Goal: Task Accomplishment & Management: Complete application form

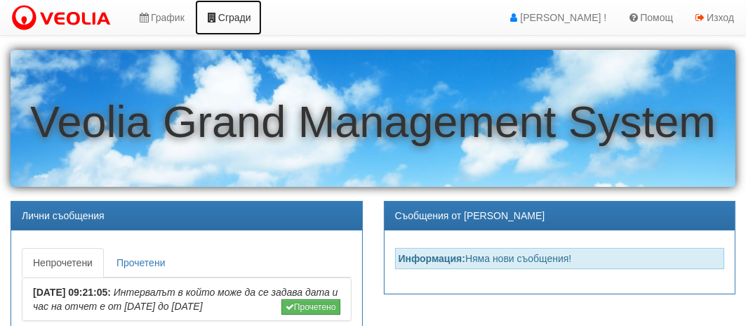
click at [225, 19] on link "Сгради" at bounding box center [228, 17] width 67 height 35
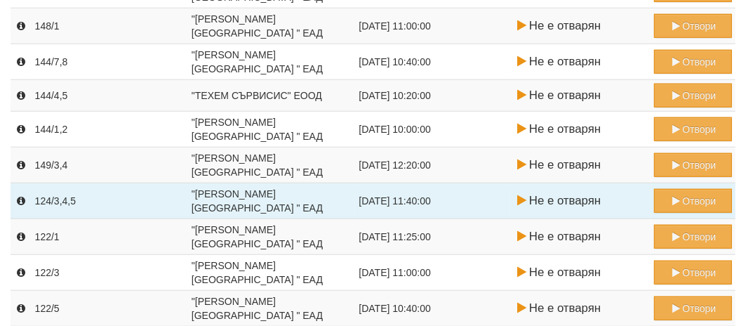
scroll to position [912, 0]
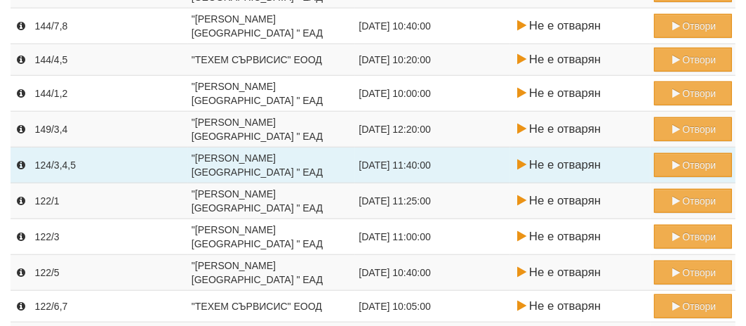
click at [551, 156] on td "Не е отварян" at bounding box center [580, 165] width 140 height 36
click at [517, 159] on icon at bounding box center [521, 165] width 15 height 12
click at [679, 160] on icon "submit" at bounding box center [675, 165] width 13 height 10
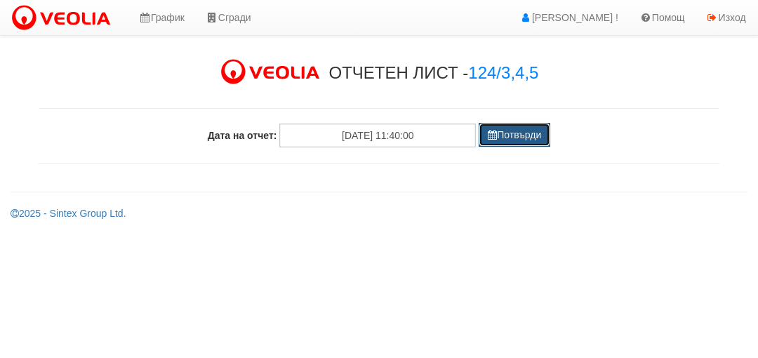
click at [514, 138] on button "Потвърди" at bounding box center [515, 135] width 72 height 24
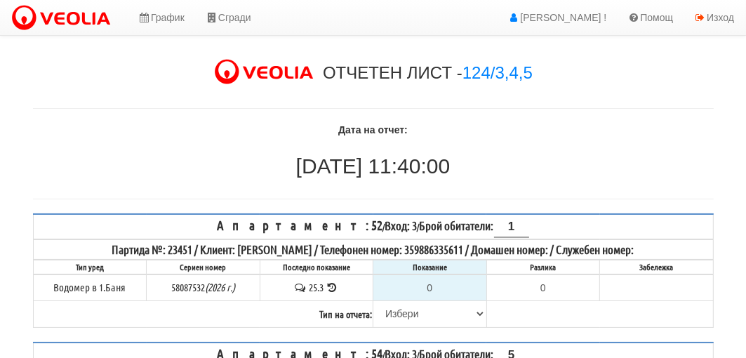
click at [410, 162] on h2 "[DATE] 11:40:00" at bounding box center [373, 165] width 681 height 23
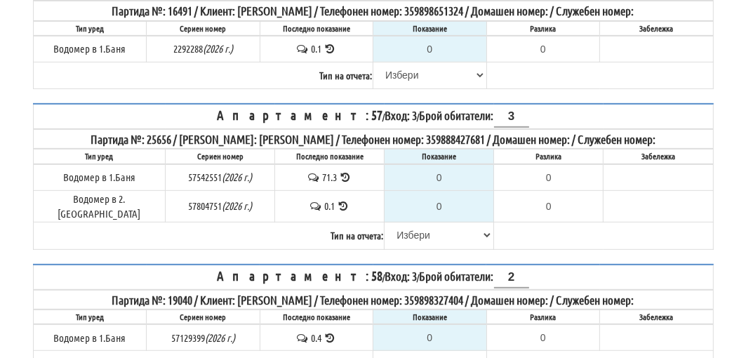
scroll to position [733, 0]
